Goal: Find specific page/section: Find specific page/section

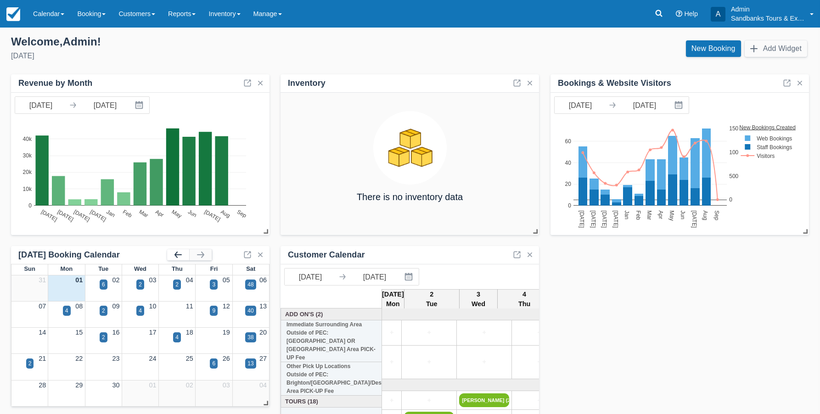
click at [178, 257] on button "button" at bounding box center [178, 254] width 22 height 11
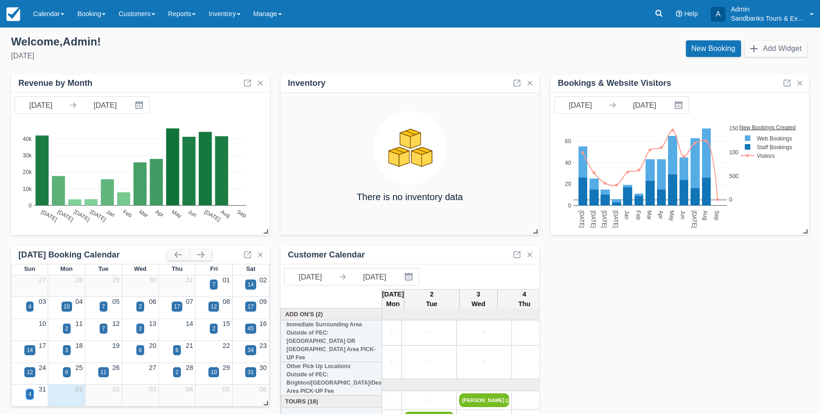
click at [28, 396] on div "4" at bounding box center [29, 394] width 3 height 8
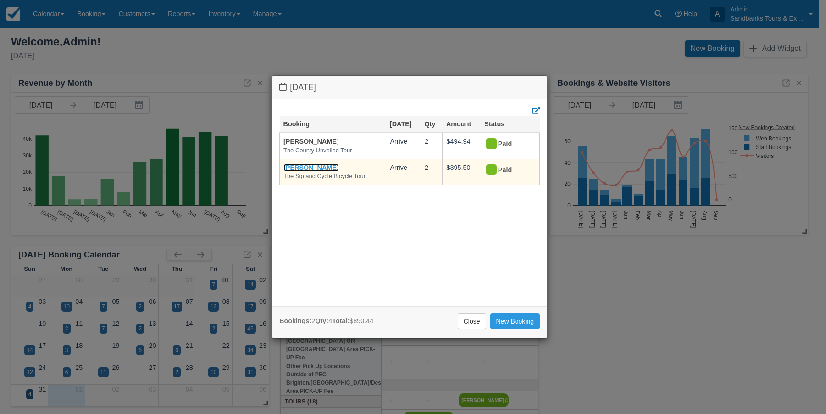
click at [310, 168] on link "[PERSON_NAME]" at bounding box center [312, 167] width 56 height 7
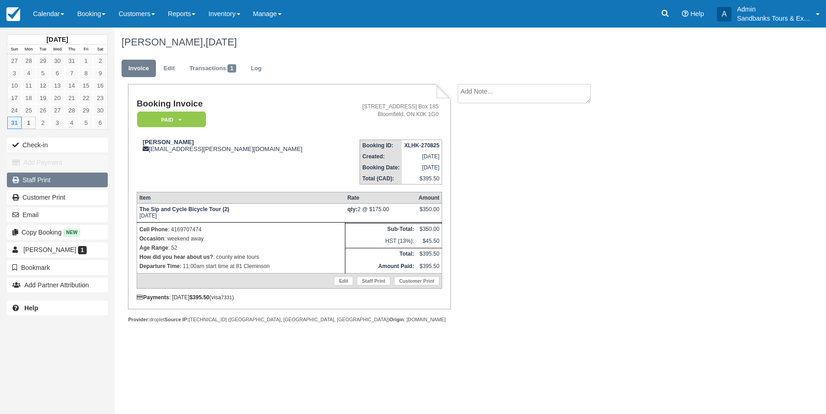
click at [35, 179] on link "Staff Print" at bounding box center [57, 180] width 101 height 15
click at [182, 14] on link "Reports" at bounding box center [182, 14] width 40 height 28
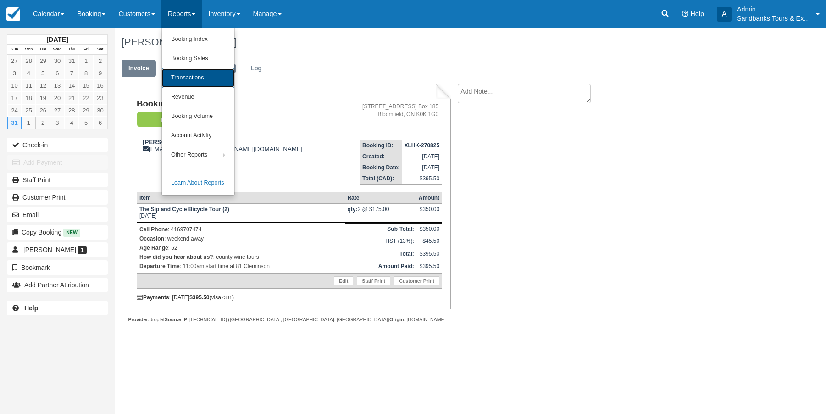
click at [185, 74] on link "Transactions" at bounding box center [198, 77] width 73 height 19
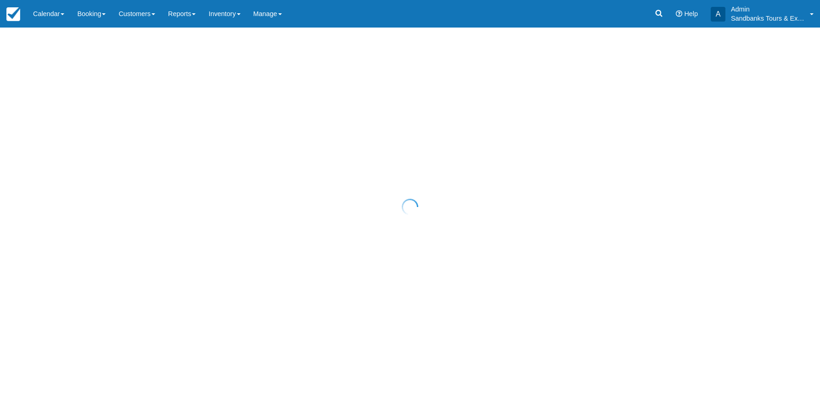
select select "10"
